Goal: Entertainment & Leisure: Consume media (video, audio)

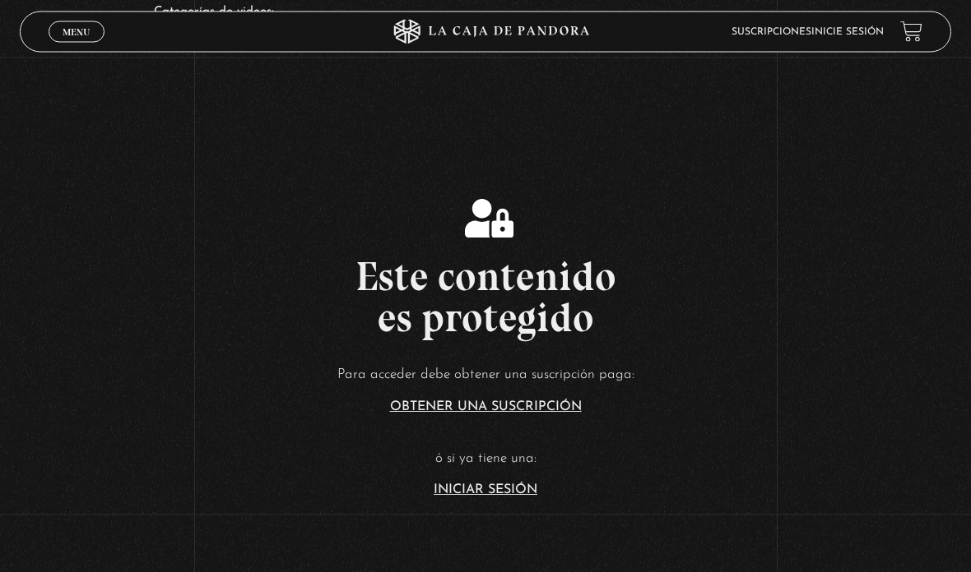
scroll to position [184, 0]
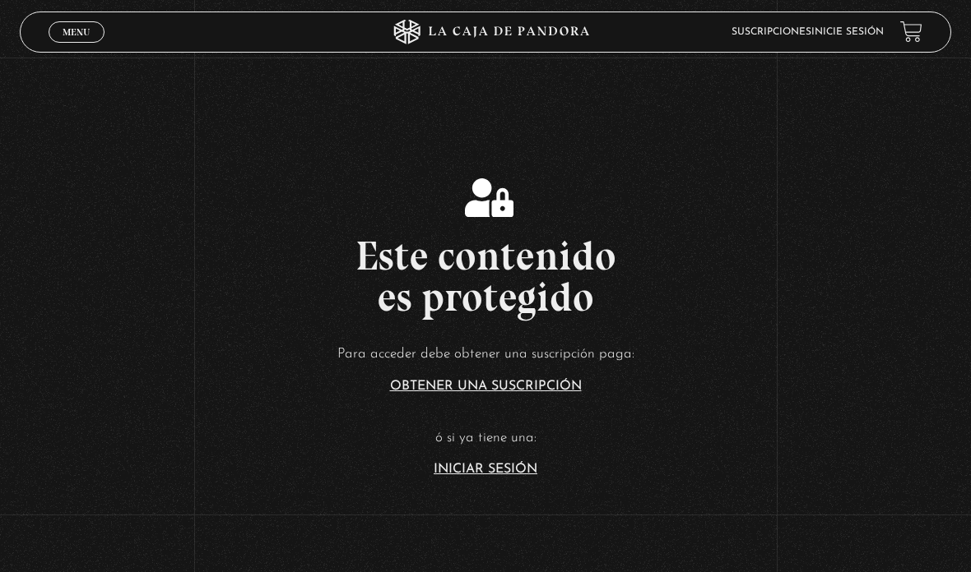
click at [508, 476] on link "Iniciar Sesión" at bounding box center [485, 469] width 104 height 13
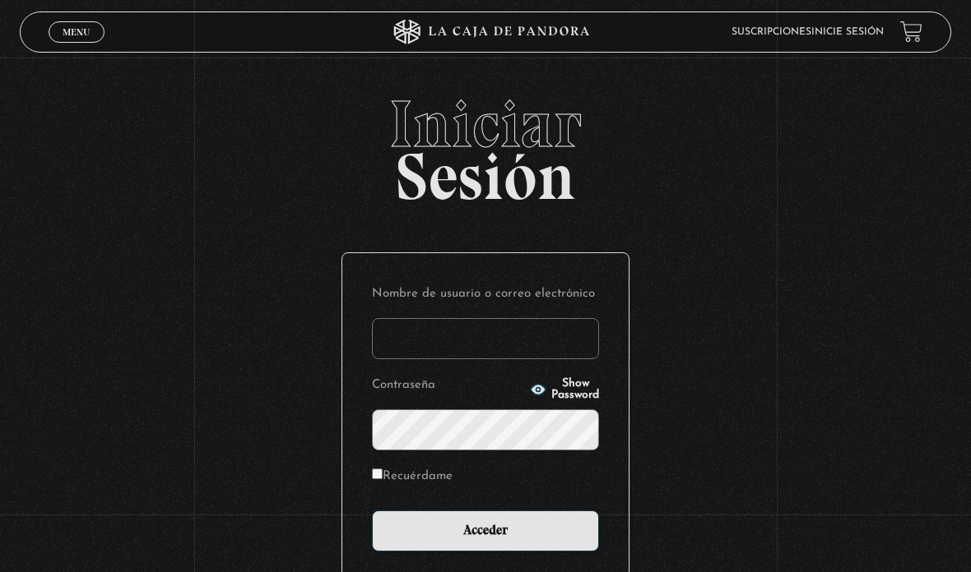
click at [520, 359] on input "Nombre de usuario o correo electrónico" at bounding box center [485, 338] width 227 height 41
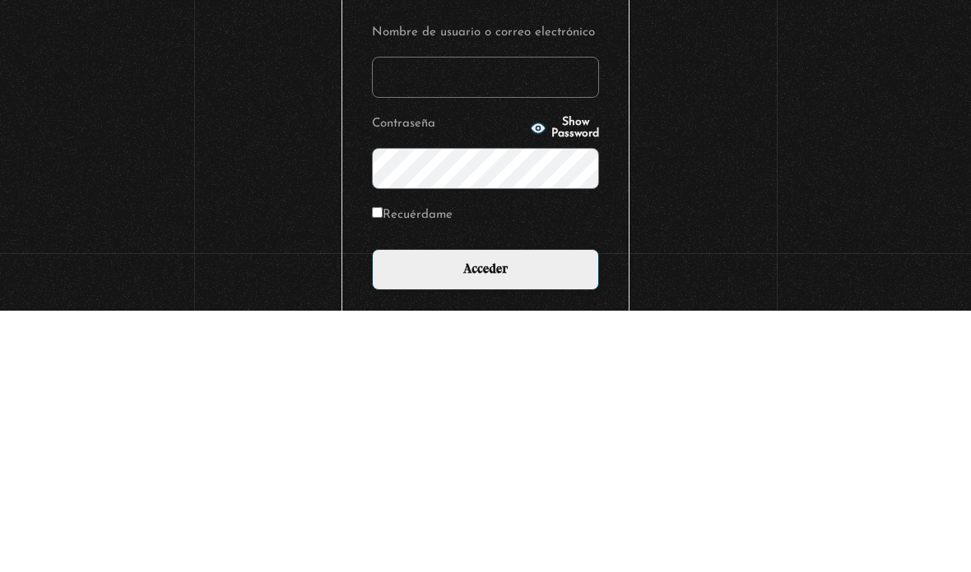
scroll to position [159, 0]
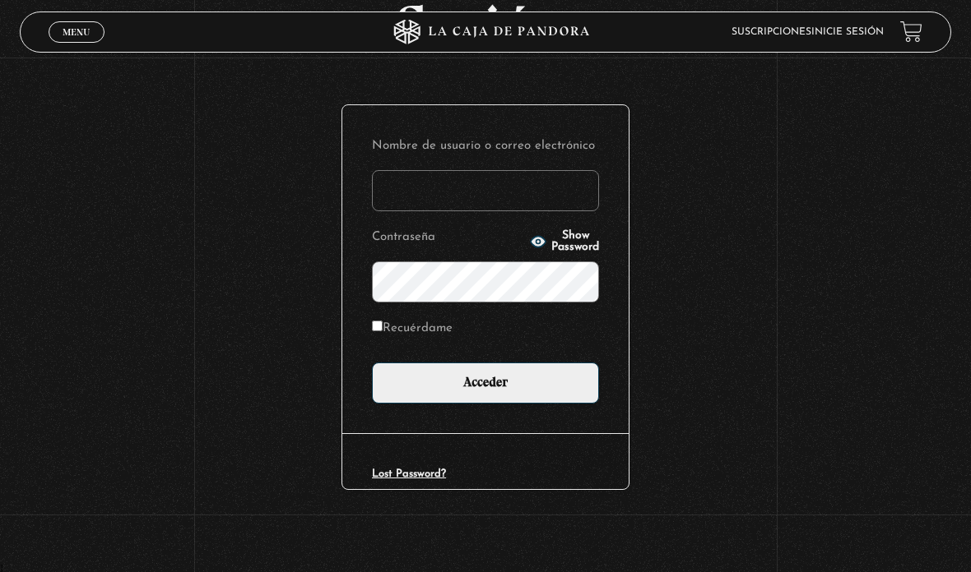
type input "[EMAIL_ADDRESS][DOMAIN_NAME]"
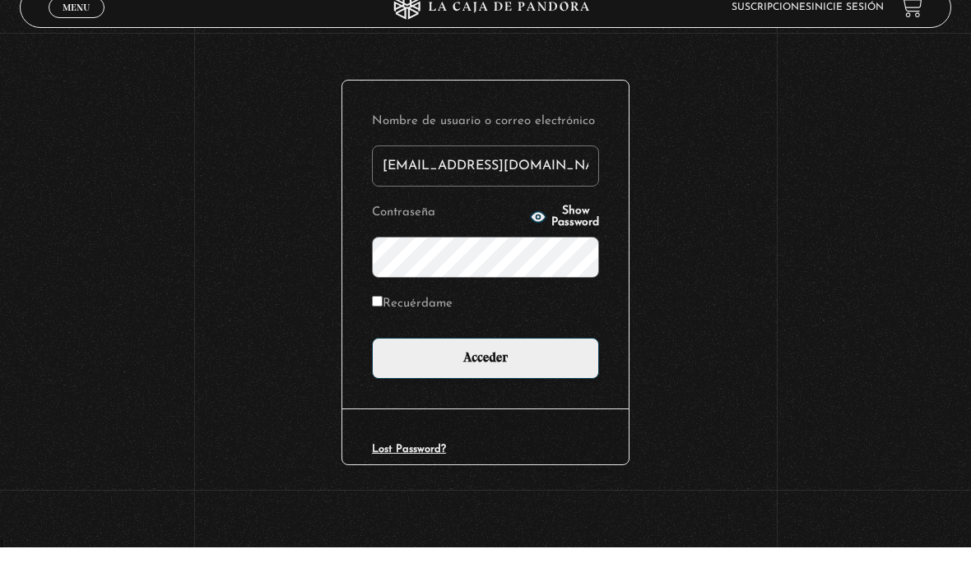
click at [485, 363] on input "Acceder" at bounding box center [485, 383] width 227 height 41
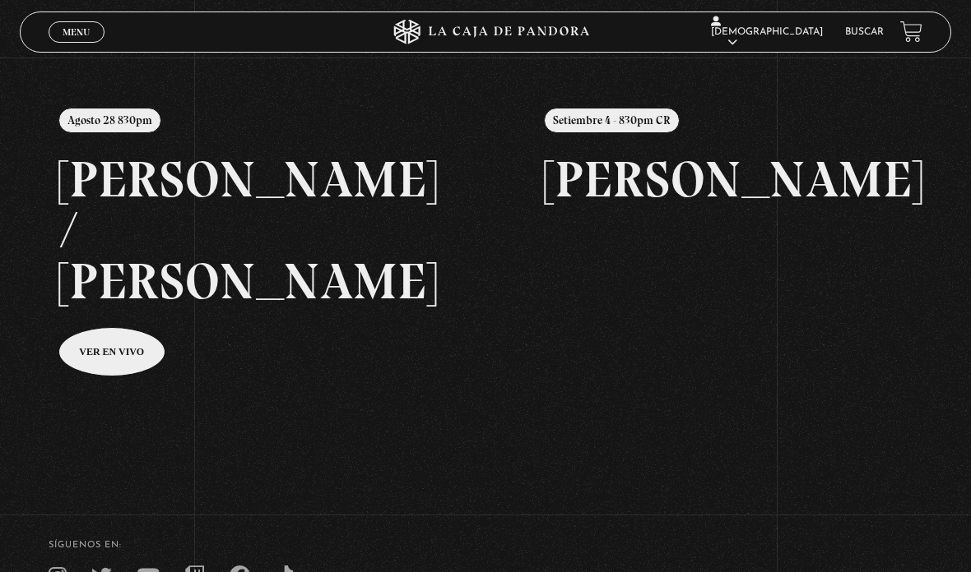
scroll to position [168, 0]
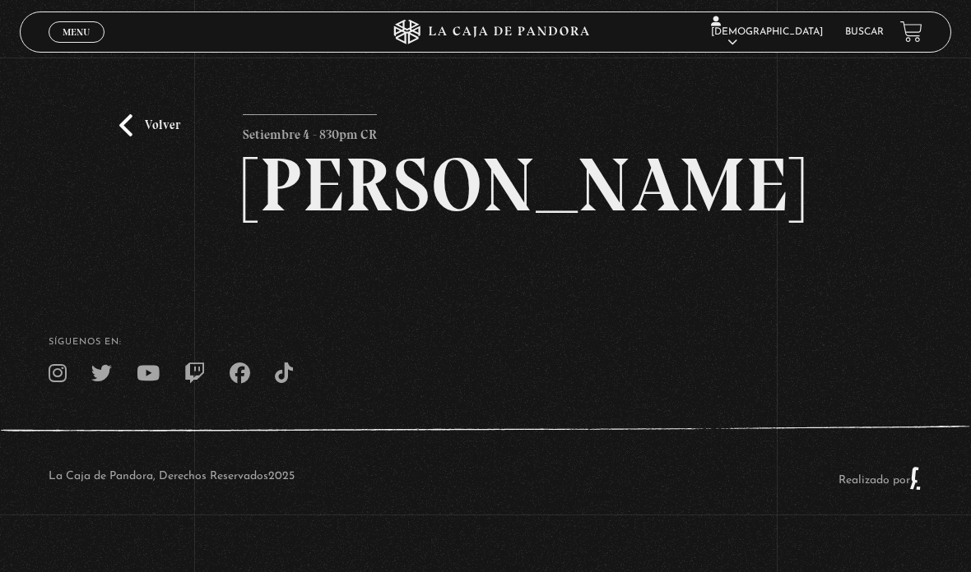
scroll to position [124, 0]
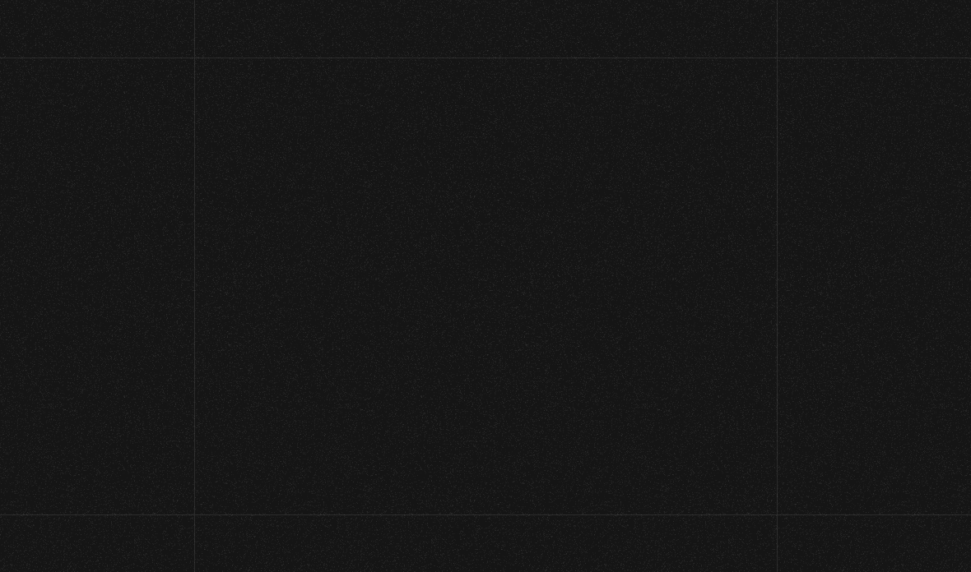
scroll to position [234, 0]
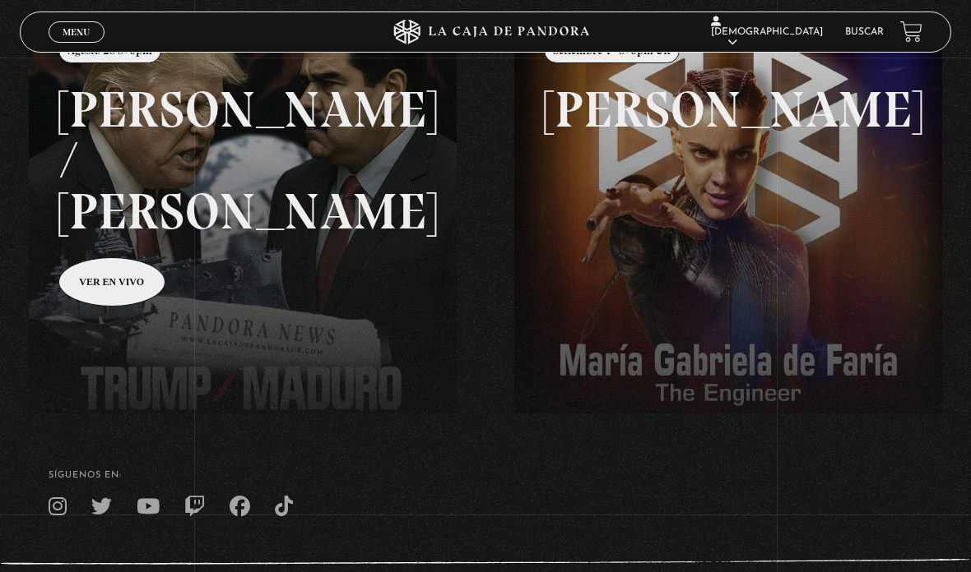
click at [127, 238] on link at bounding box center [514, 299] width 971 height 572
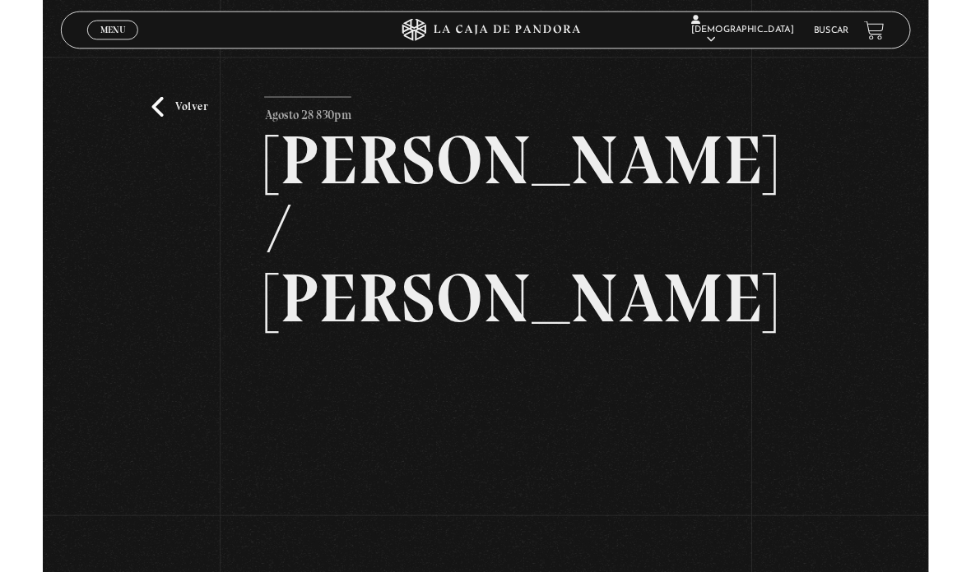
scroll to position [124, 0]
